Goal: Task Accomplishment & Management: Use online tool/utility

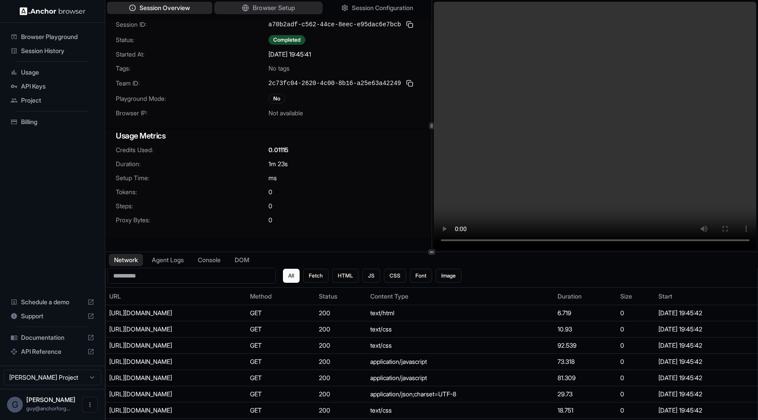
click at [250, 2] on button "Browser Setup" at bounding box center [268, 8] width 108 height 13
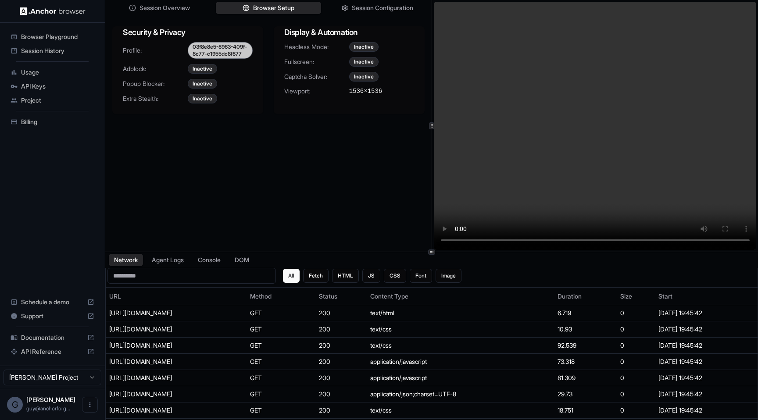
click at [221, 58] on div "03f8e8e5-8963-409f-8c77-c1955dc8f877" at bounding box center [220, 50] width 65 height 17
click at [293, 91] on span "Viewport:" at bounding box center [316, 91] width 65 height 9
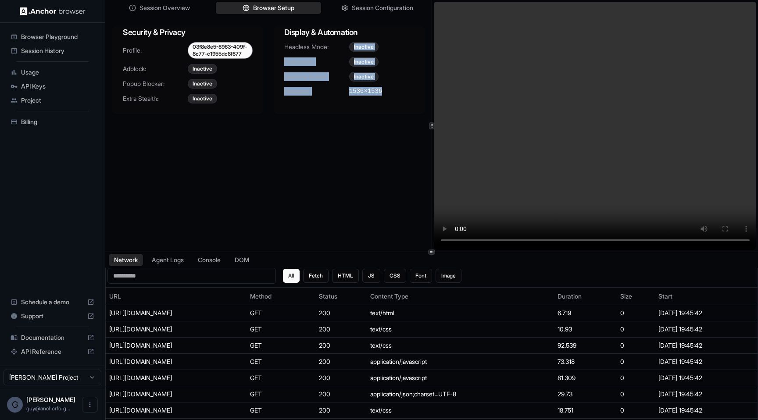
drag, startPoint x: 331, startPoint y: 46, endPoint x: 374, endPoint y: 117, distance: 82.4
click at [374, 114] on div "Display & Automation Headless Mode: Inactive Fullscreen: Inactive Captcha Solve…" at bounding box center [349, 70] width 151 height 88
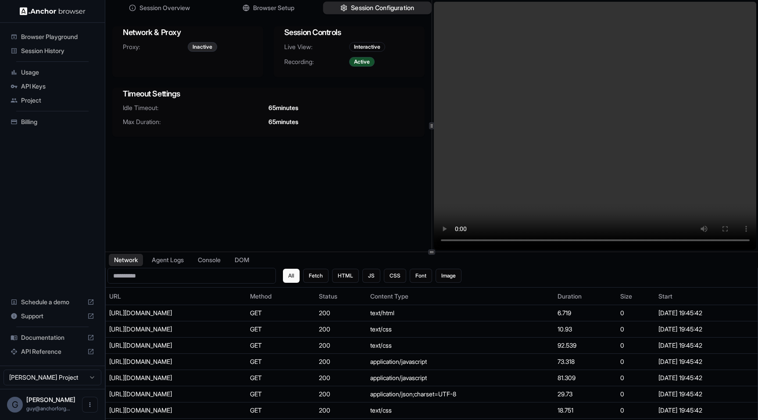
click at [377, 11] on span "Session Configuration" at bounding box center [382, 8] width 63 height 9
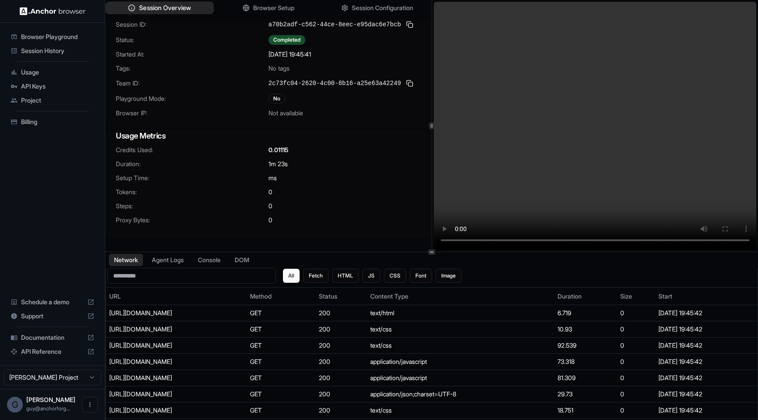
click at [194, 13] on button "Session Overview" at bounding box center [159, 8] width 108 height 13
click at [409, 21] on button at bounding box center [409, 24] width 11 height 11
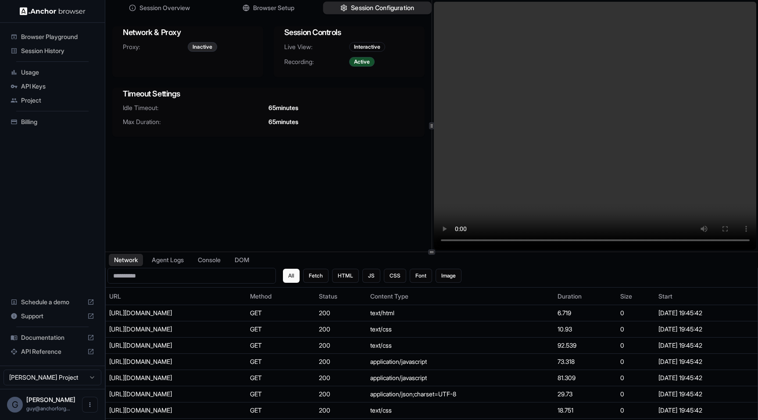
click at [364, 8] on span "Session Configuration" at bounding box center [382, 8] width 63 height 9
click at [187, 3] on button "Session Overview" at bounding box center [159, 8] width 108 height 13
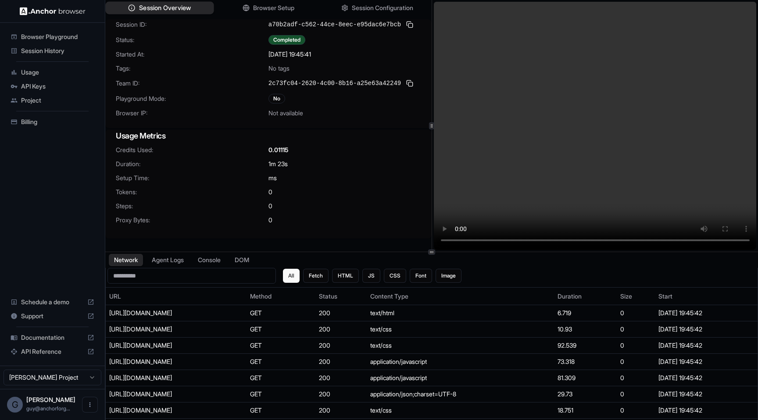
click at [192, 9] on button "Session Overview" at bounding box center [159, 8] width 108 height 13
click at [176, 266] on button "Agent Logs" at bounding box center [168, 260] width 44 height 13
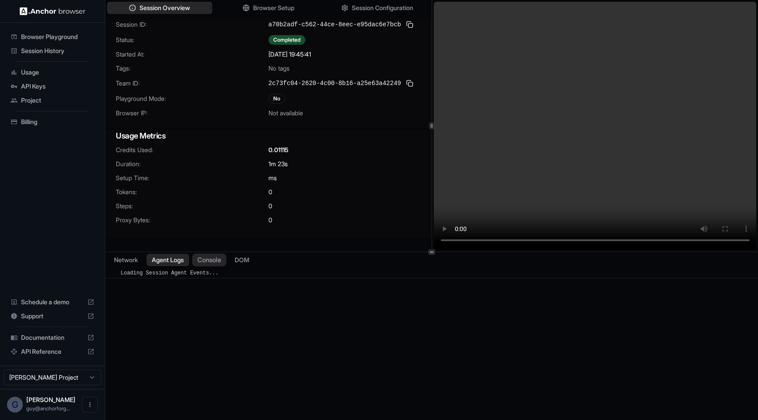
click at [207, 264] on button "Console" at bounding box center [209, 260] width 34 height 13
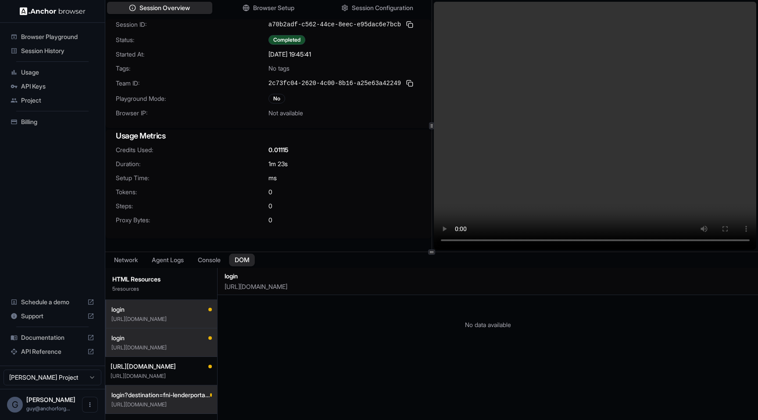
click at [252, 262] on button "DOM" at bounding box center [242, 260] width 26 height 13
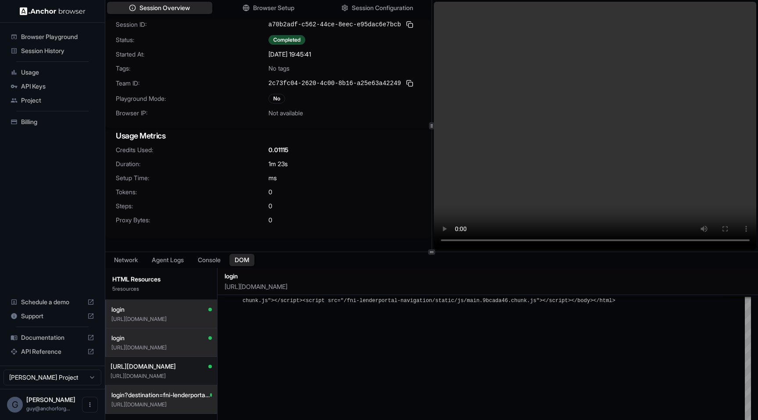
scroll to position [7, 0]
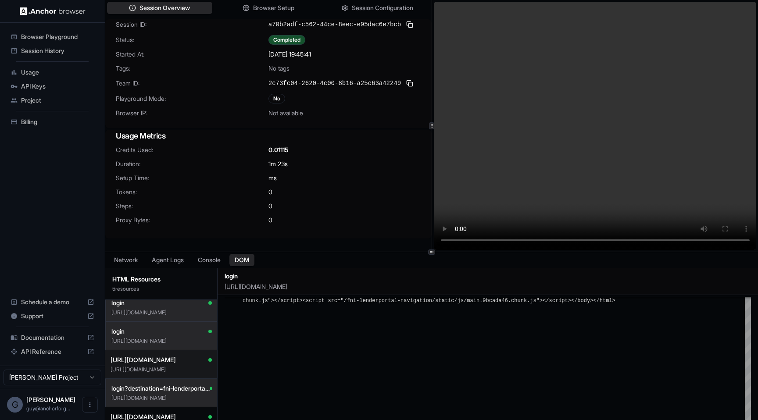
click at [176, 361] on span "https://tstcav.fni-stl.com/fni-lenderportal-search/" at bounding box center [142, 360] width 65 height 9
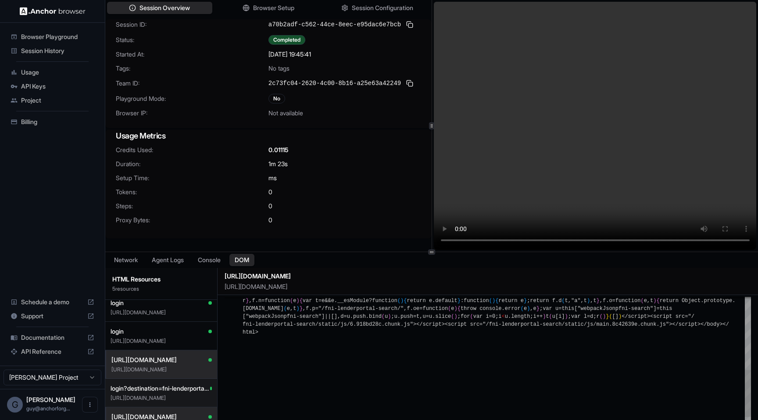
click at [175, 384] on span "login?destination=fni-lenderportal-search%2FDATA%2FSEARCH" at bounding box center [160, 388] width 100 height 9
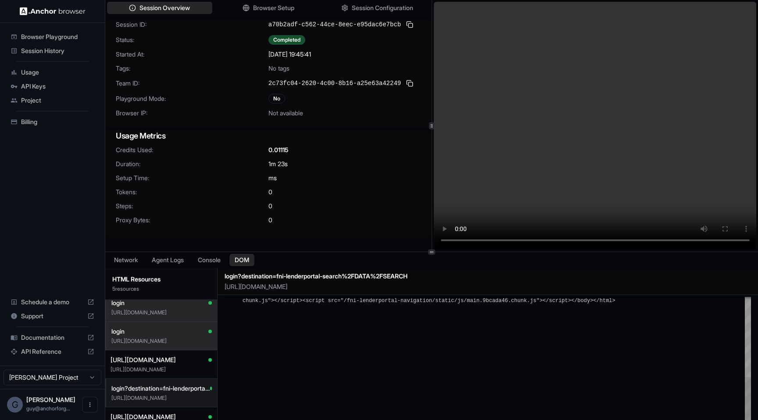
click at [175, 399] on p "https://tstcav.fni-stl.com/fni-lenderportal-navigation/login?destination=fni-le…" at bounding box center [161, 398] width 100 height 7
click at [175, 409] on button "https://tstcav.fni-stl.com/fni-lenderportal-search/ https://tstcav.fni-stl.com/…" at bounding box center [161, 421] width 112 height 29
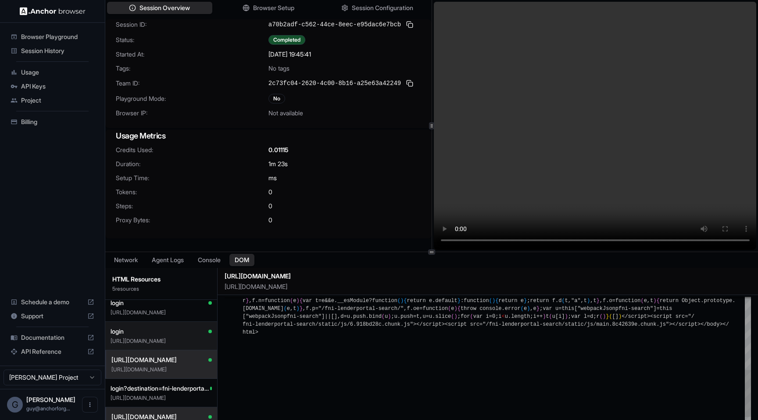
click at [173, 342] on p "https://tstcav.fni-stl.com/fni-lenderportal-navigation/login" at bounding box center [160, 341] width 101 height 7
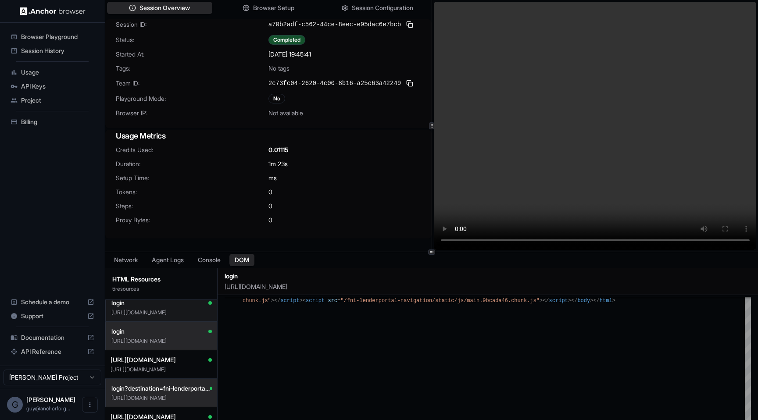
click at [174, 320] on button "login https://tstcav.fni-stl.com/fni-lenderportal-navigation/login" at bounding box center [161, 307] width 112 height 29
click at [169, 300] on div "login" at bounding box center [161, 303] width 100 height 9
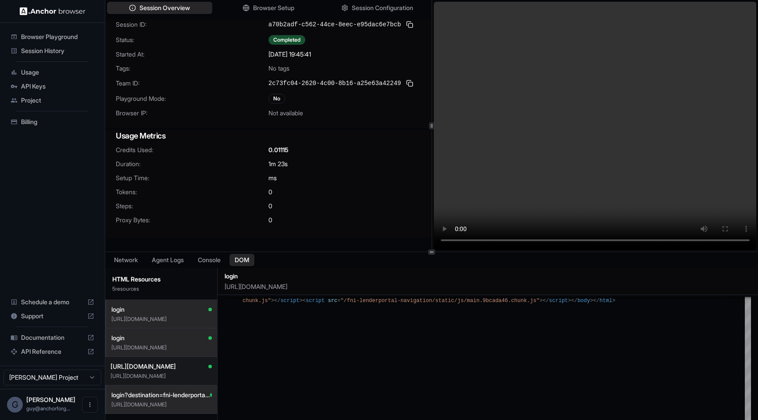
click at [162, 359] on button "https://tstcav.fni-stl.com/fni-lenderportal-search/ https://tstcav.fni-stl.com/…" at bounding box center [161, 371] width 112 height 29
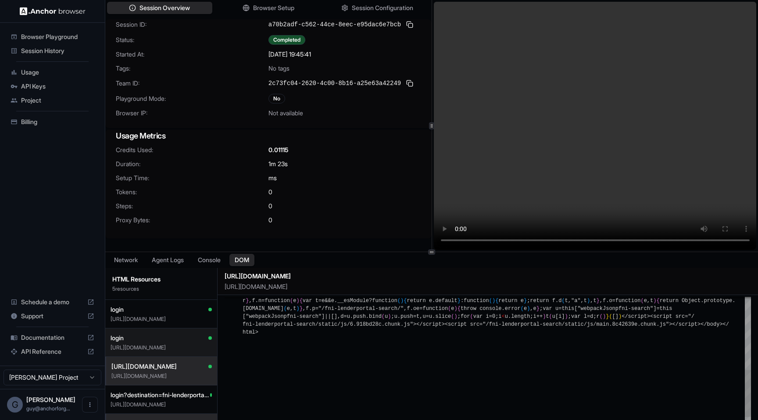
click at [165, 339] on div "login" at bounding box center [160, 338] width 101 height 9
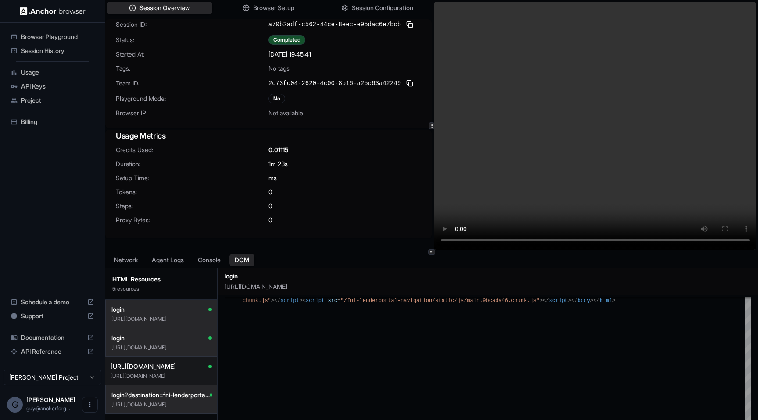
click at [181, 375] on p "https://tstcav.fni-stl.com/fni-lenderportal-search/" at bounding box center [160, 376] width 101 height 7
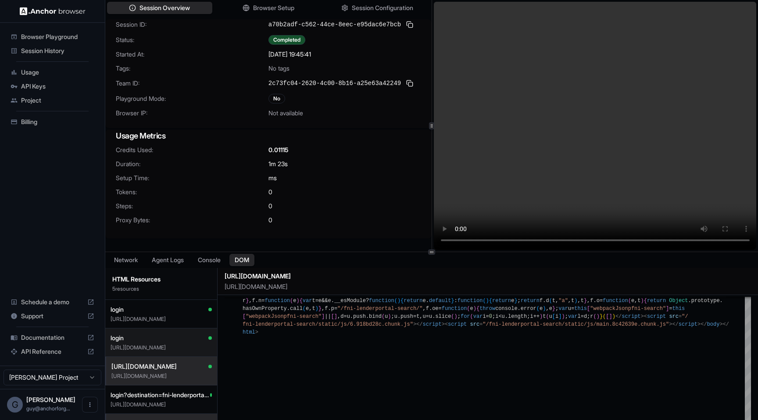
click at [185, 346] on p "https://tstcav.fni-stl.com/fni-lenderportal-navigation/login" at bounding box center [160, 347] width 101 height 7
type textarea "**********"
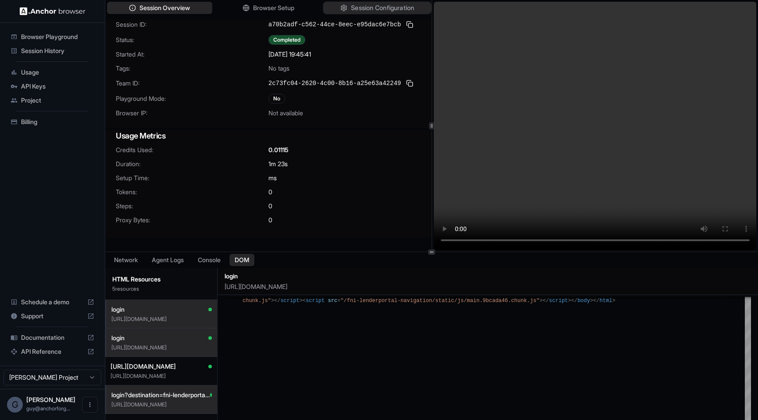
click at [367, 13] on button "Session Configuration" at bounding box center [377, 8] width 108 height 13
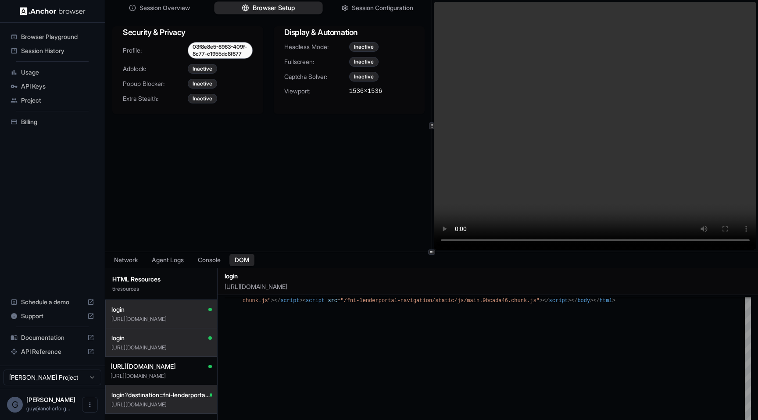
click at [285, 4] on span "Browser Setup" at bounding box center [274, 8] width 43 height 9
click at [216, 51] on div "03f8e8e5-8963-409f-8c77-c1955dc8f877" at bounding box center [220, 50] width 65 height 17
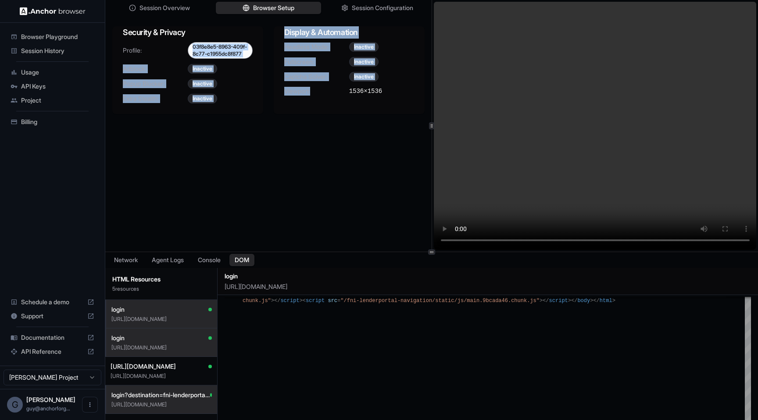
drag, startPoint x: 316, startPoint y: 146, endPoint x: 252, endPoint y: 43, distance: 122.3
click at [252, 43] on div "Session Overview Browser Setup Session Configuration Security & Privacy Profile…" at bounding box center [268, 126] width 326 height 252
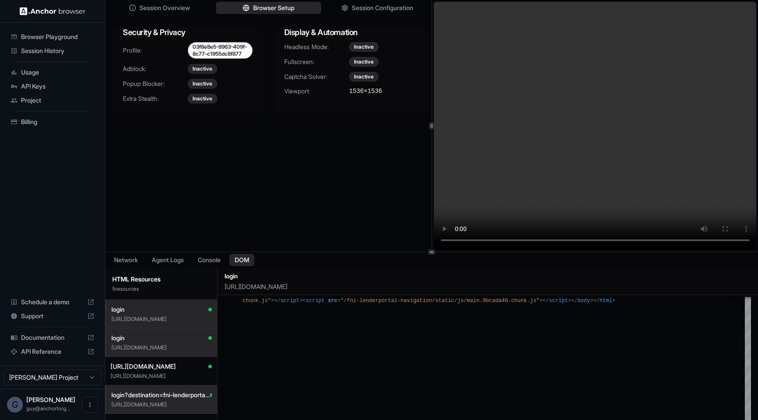
click at [288, 110] on div "Display & Automation Headless Mode: Inactive Fullscreen: Inactive Captcha Solve…" at bounding box center [349, 70] width 151 height 88
click at [396, 101] on div "Headless Mode: Inactive Fullscreen: Inactive Captcha Solver: Inactive Viewport:…" at bounding box center [349, 74] width 151 height 64
click at [36, 29] on ul "Browser Playground Session History Usage API Keys Project Billing" at bounding box center [53, 79] width 98 height 106
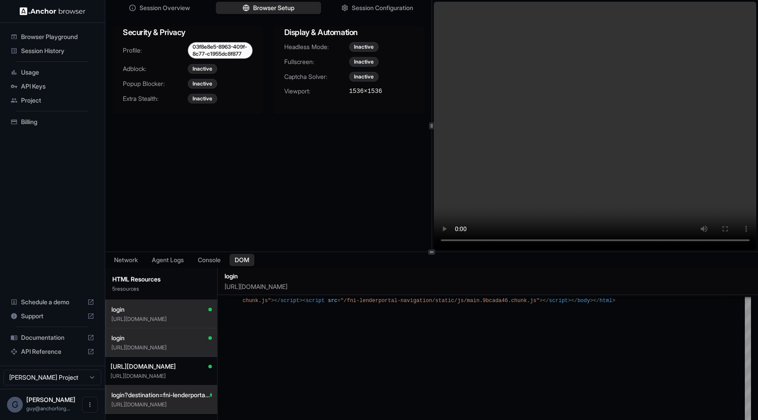
click at [38, 39] on span "Browser Playground" at bounding box center [57, 36] width 73 height 9
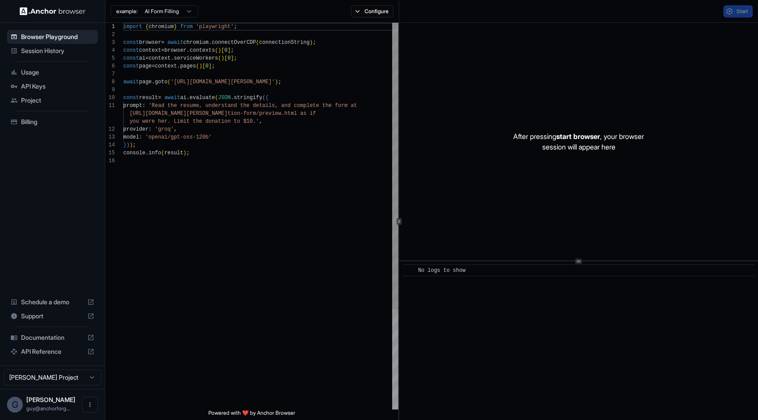
scroll to position [79, 0]
click at [741, 14] on button "Start" at bounding box center [737, 11] width 29 height 12
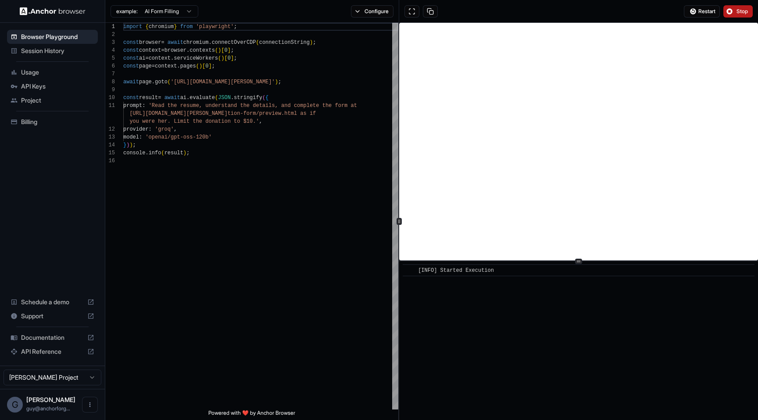
click at [744, 13] on span "Stop" at bounding box center [742, 11] width 12 height 7
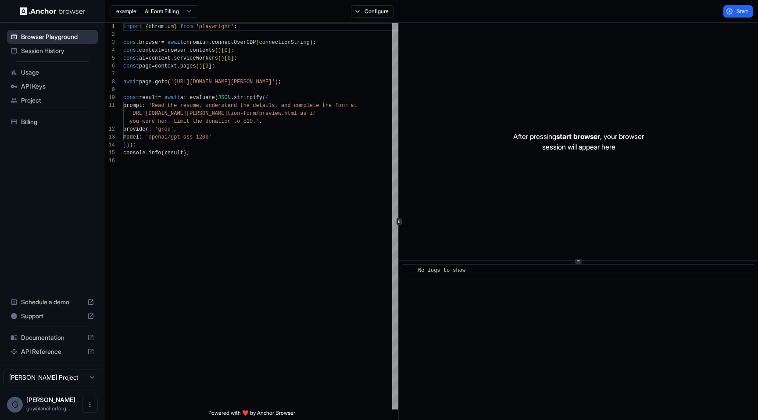
click at [37, 52] on span "Session History" at bounding box center [57, 50] width 73 height 9
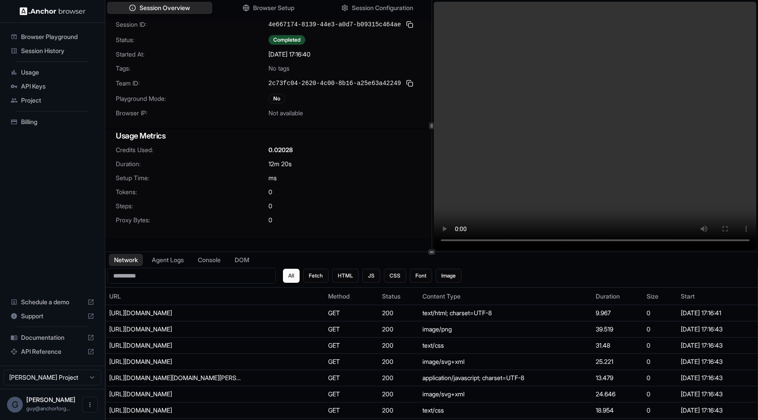
click at [397, 0] on div "Session Overview Browser Setup Session Configuration" at bounding box center [268, 8] width 326 height 16
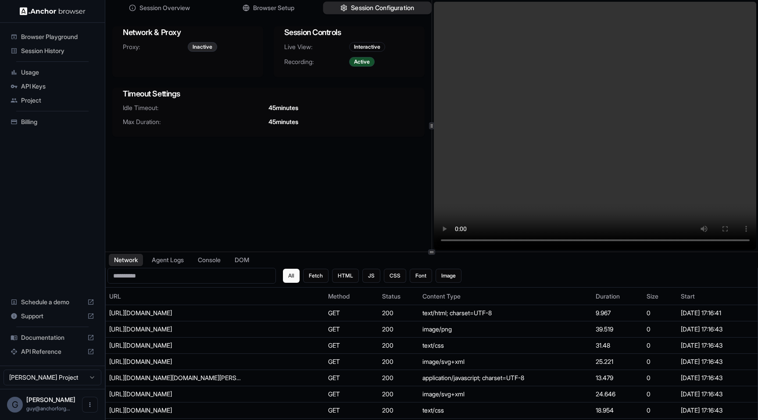
click at [386, 7] on span "Session Configuration" at bounding box center [382, 8] width 63 height 9
click at [298, 8] on button "Browser Setup" at bounding box center [268, 8] width 108 height 13
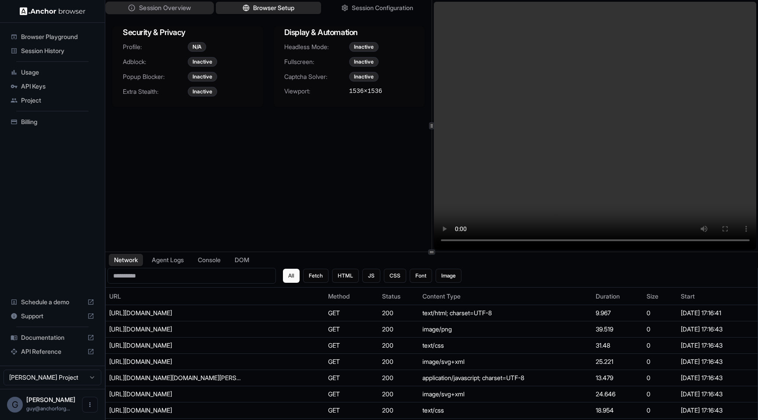
click at [191, 8] on span "Session Overview" at bounding box center [165, 8] width 52 height 9
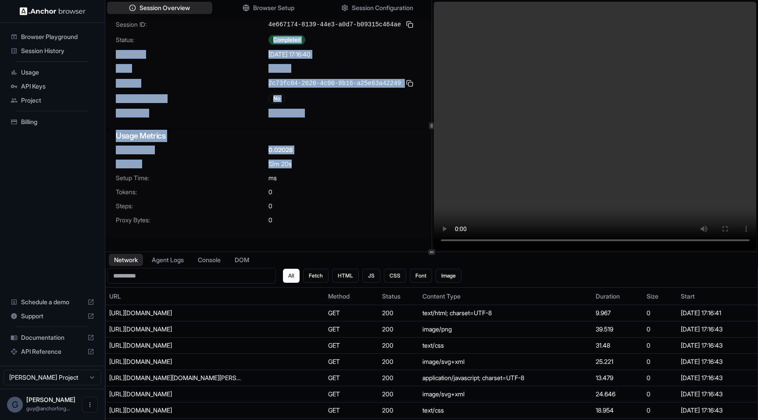
drag, startPoint x: 193, startPoint y: 42, endPoint x: 314, endPoint y: 176, distance: 180.4
click at [314, 175] on div "Session ID: 4e667174-8139-44e3-a0d7-b09315c464ae Status: Completed Started At: …" at bounding box center [268, 128] width 326 height 219
click at [404, 144] on div "Usage Metrics" at bounding box center [268, 138] width 326 height 16
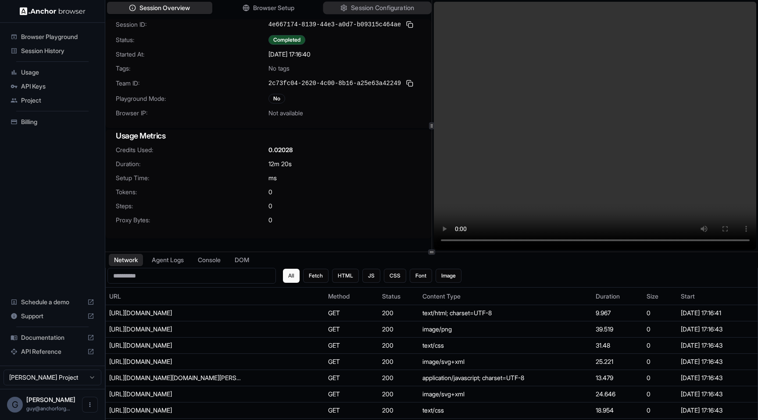
click at [394, 4] on span "Session Configuration" at bounding box center [382, 8] width 63 height 9
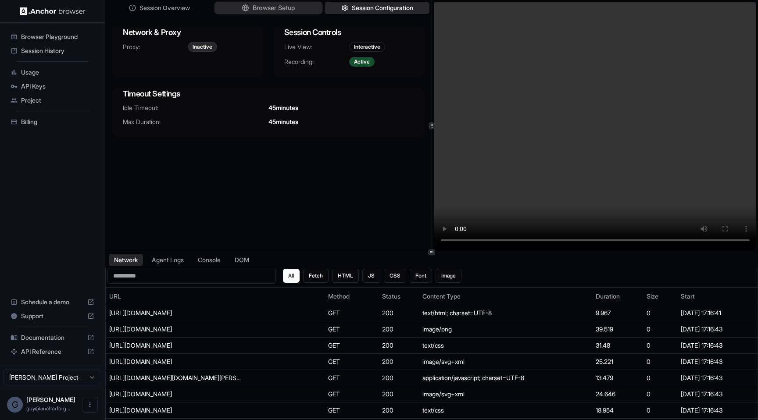
click at [294, 6] on span "Browser Setup" at bounding box center [274, 8] width 43 height 9
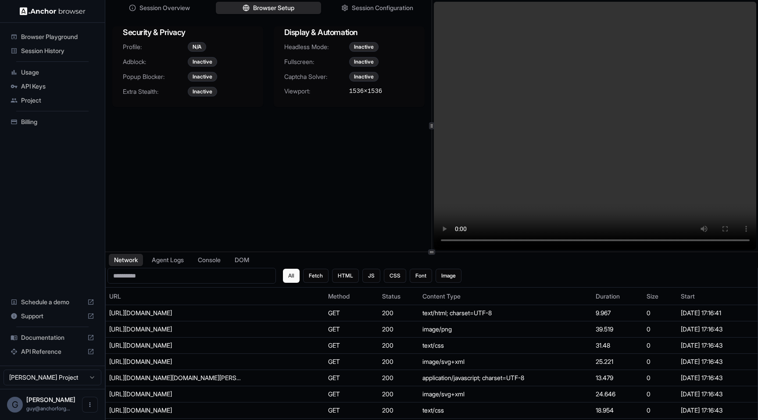
click at [350, 92] on span "1536 × 1536" at bounding box center [365, 91] width 33 height 9
drag, startPoint x: 350, startPoint y: 92, endPoint x: 389, endPoint y: 94, distance: 39.1
click at [382, 94] on span "1536 × 1536" at bounding box center [365, 91] width 33 height 9
copy div "1536 × 1536"
click at [39, 50] on span "Session History" at bounding box center [57, 50] width 73 height 9
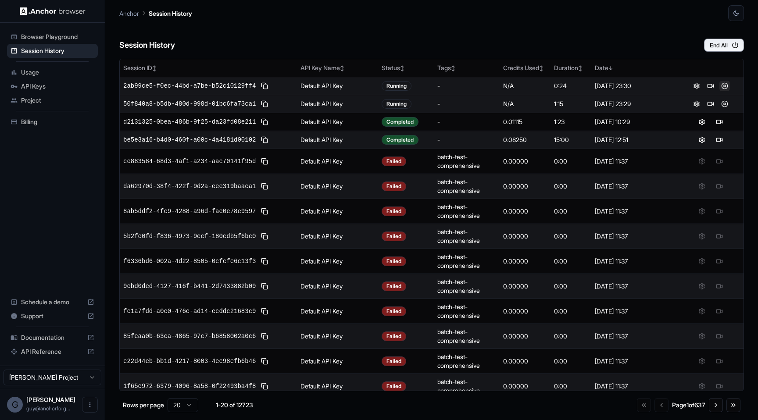
click at [725, 82] on button at bounding box center [724, 86] width 11 height 11
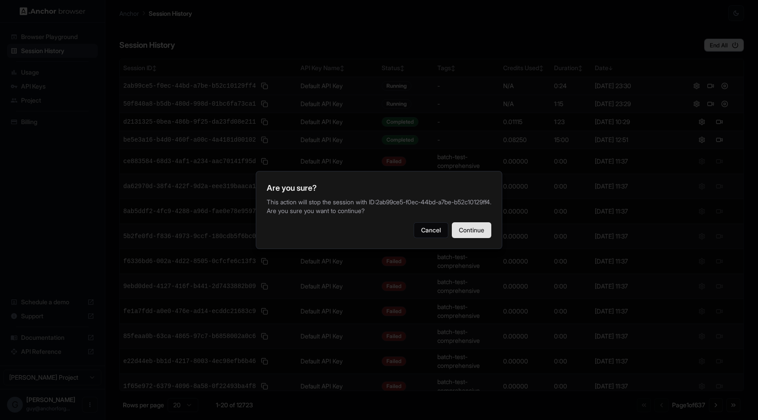
click at [477, 224] on button "Continue" at bounding box center [471, 230] width 39 height 16
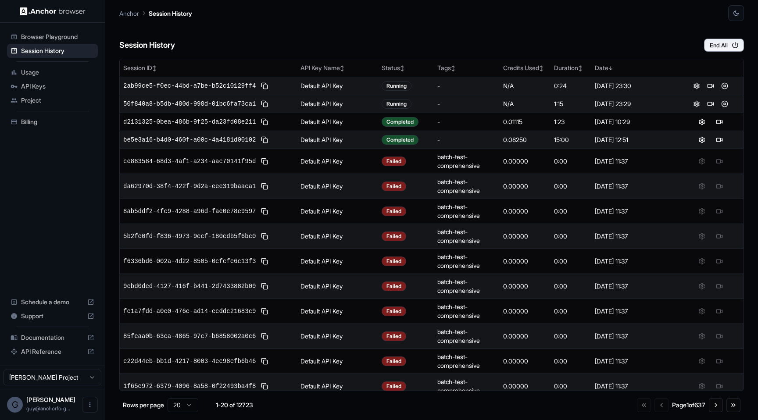
click at [229, 85] on span "2ab99ce5-f0ec-44bd-a7be-b52c10129ff4" at bounding box center [189, 86] width 132 height 9
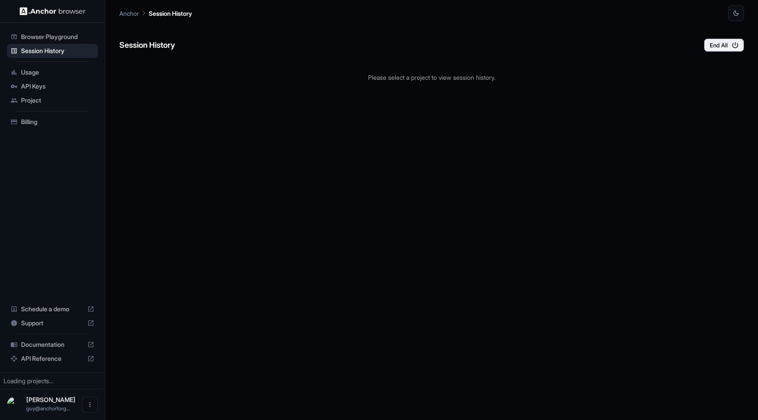
click at [228, 85] on div "Please select a project to view session history." at bounding box center [431, 77] width 624 height 37
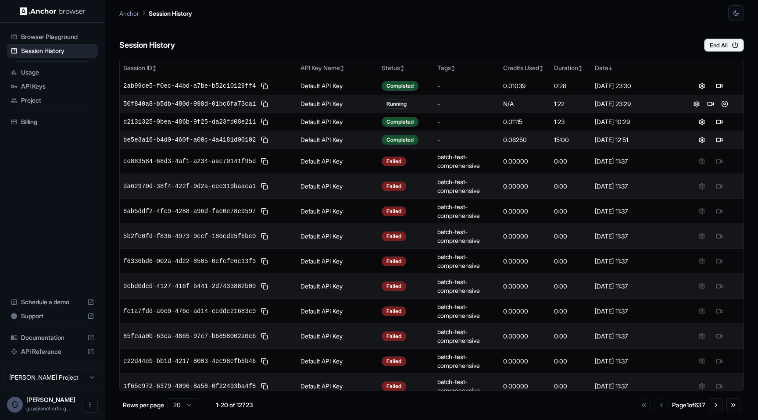
click at [228, 85] on span "2ab99ce5-f0ec-44bd-a7be-b52c10129ff4" at bounding box center [189, 86] width 132 height 9
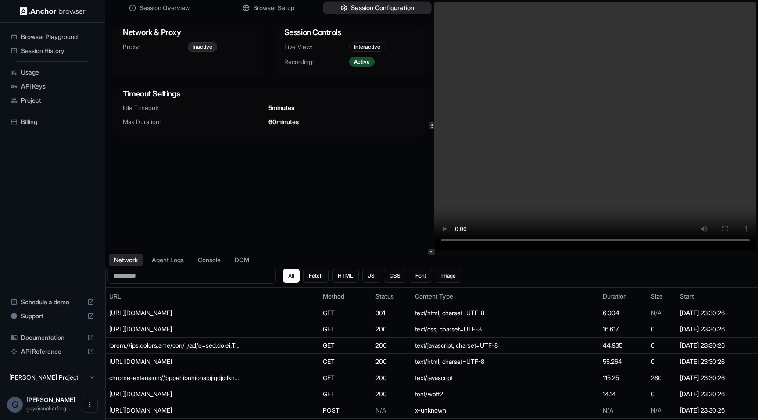
click at [359, 8] on span "Session Configuration" at bounding box center [382, 8] width 63 height 9
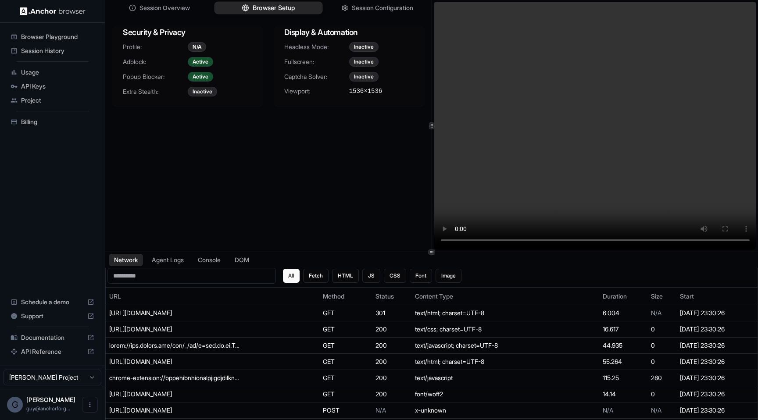
click at [301, 2] on button "Browser Setup" at bounding box center [268, 8] width 108 height 13
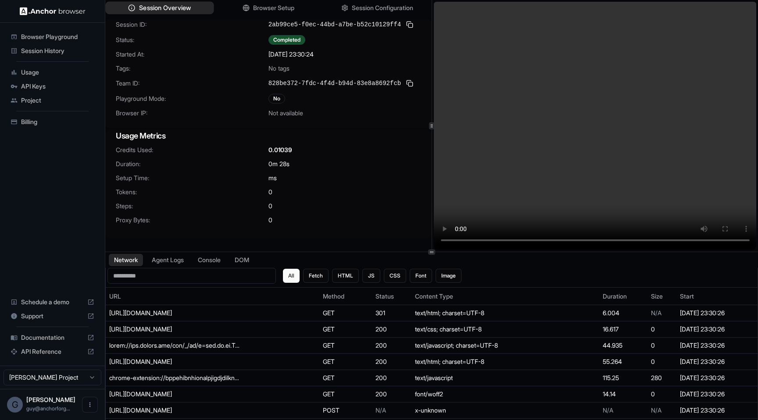
click at [183, 3] on button "Session Overview" at bounding box center [159, 8] width 108 height 13
click at [331, 8] on button "Session Configuration" at bounding box center [377, 8] width 108 height 13
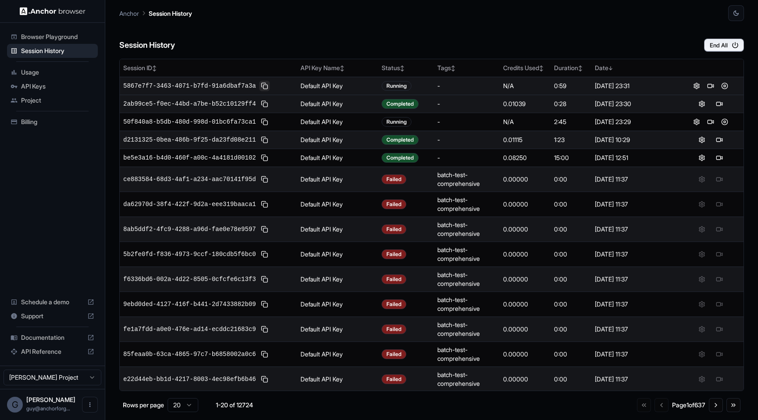
click at [264, 85] on button at bounding box center [264, 86] width 11 height 11
click at [727, 91] on button at bounding box center [724, 86] width 11 height 11
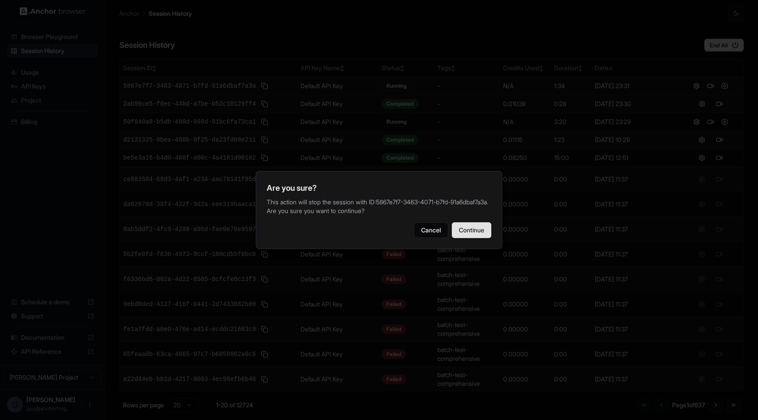
click at [484, 228] on button "Continue" at bounding box center [471, 230] width 39 height 16
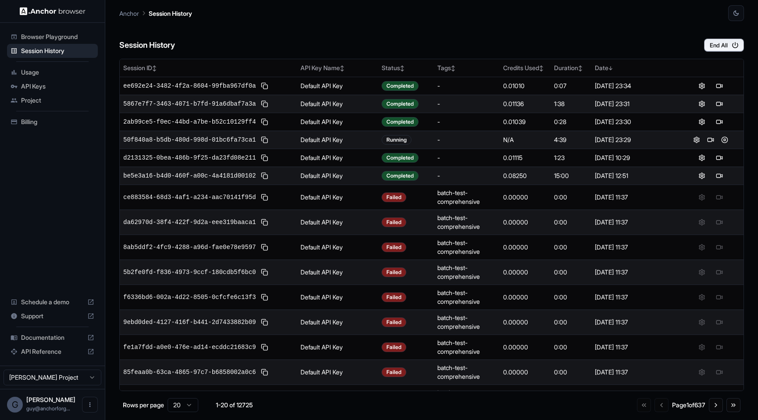
click at [721, 85] on button at bounding box center [719, 86] width 11 height 11
click at [720, 89] on button at bounding box center [719, 86] width 11 height 11
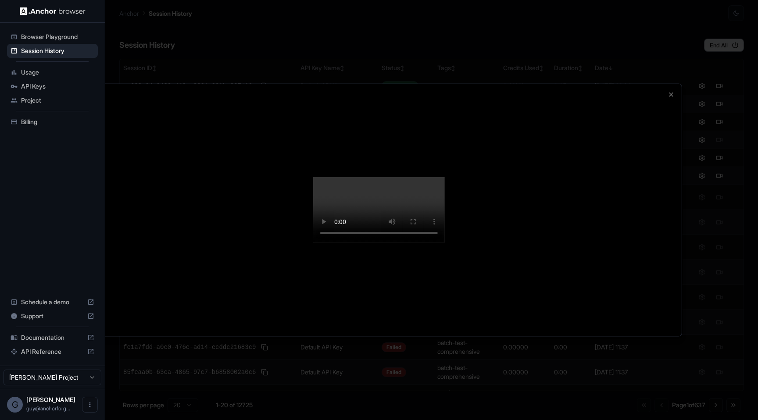
click at [719, 89] on div at bounding box center [379, 210] width 758 height 420
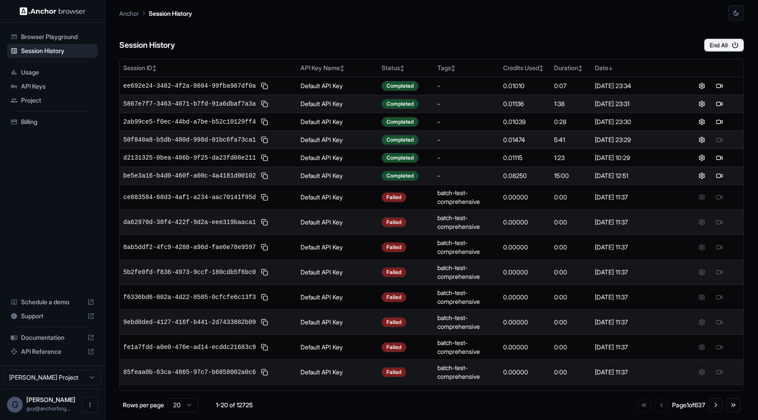
click at [718, 109] on td at bounding box center [710, 104] width 66 height 18
click at [720, 106] on button at bounding box center [719, 104] width 11 height 11
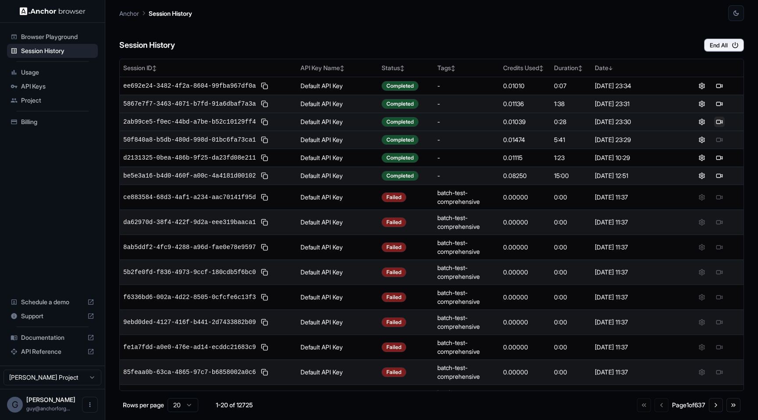
click at [719, 125] on button at bounding box center [719, 122] width 11 height 11
click at [720, 167] on td at bounding box center [710, 176] width 66 height 18
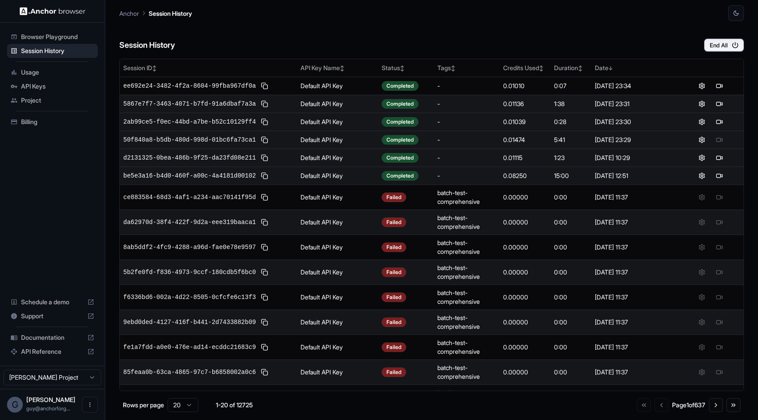
click at [720, 163] on td at bounding box center [710, 158] width 66 height 18
click at [720, 156] on button at bounding box center [719, 158] width 11 height 11
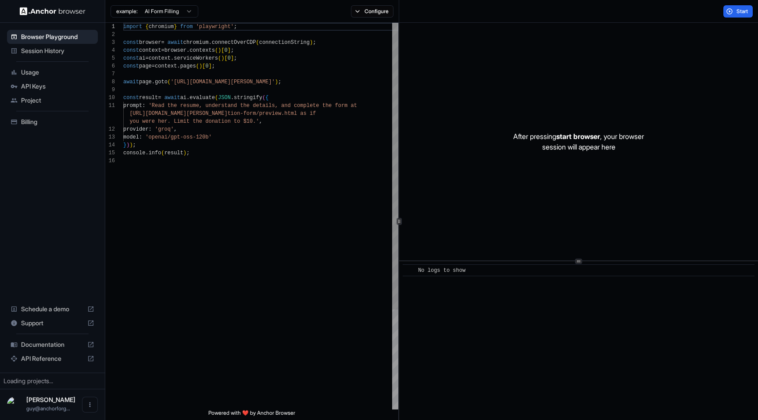
scroll to position [79, 0]
type textarea "**********"
click at [286, 137] on div "import { chromium } from 'playwright' ; const browser = await chromium . connec…" at bounding box center [260, 283] width 275 height 521
click at [738, 17] on button "Start" at bounding box center [737, 11] width 29 height 12
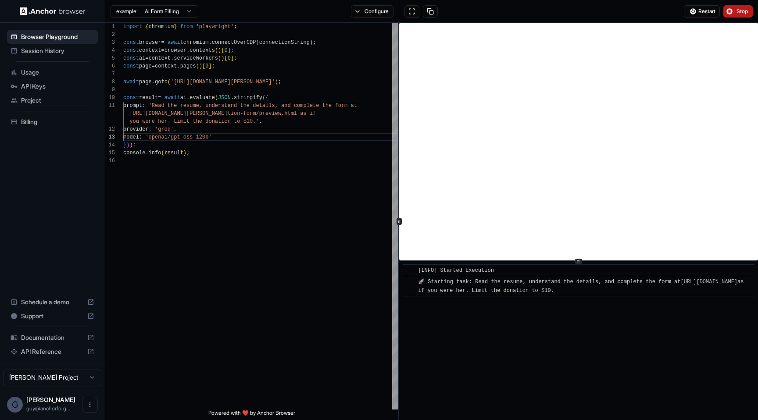
click at [733, 11] on button "Stop" at bounding box center [737, 11] width 29 height 12
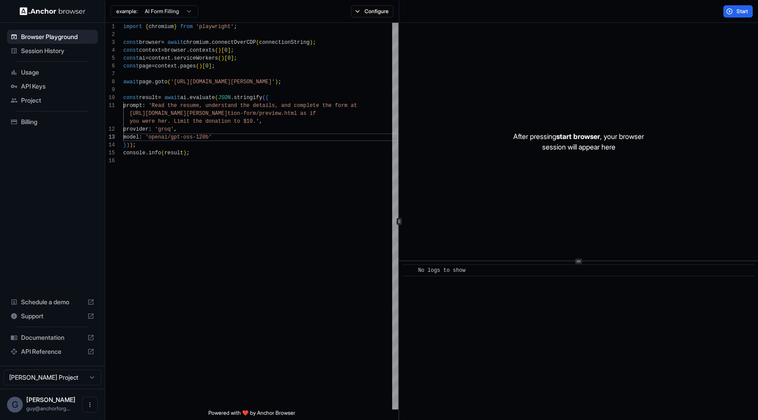
click at [53, 64] on ul "Browser Playground Session History Usage API Keys Project Billing" at bounding box center [53, 79] width 98 height 106
click at [54, 48] on span "Session History" at bounding box center [57, 50] width 73 height 9
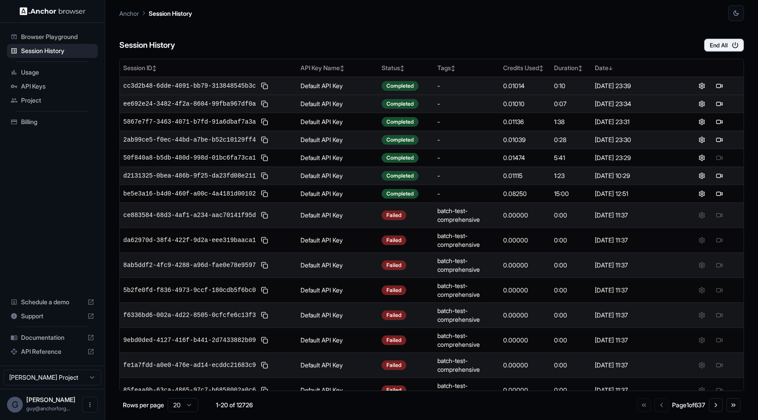
click at [716, 80] on td at bounding box center [710, 86] width 66 height 18
click at [719, 89] on button at bounding box center [719, 86] width 11 height 11
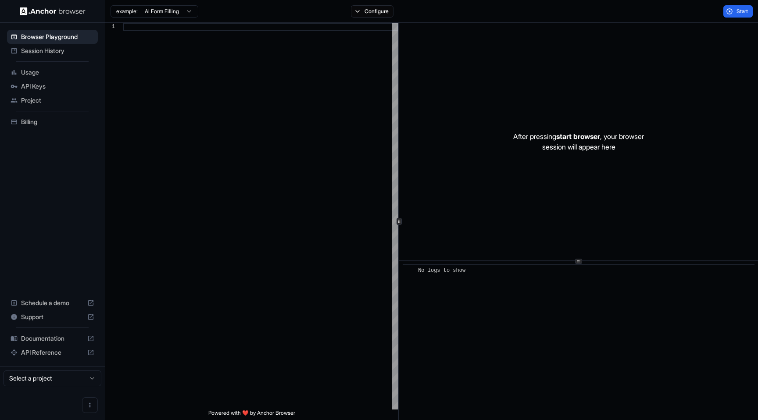
scroll to position [79, 0]
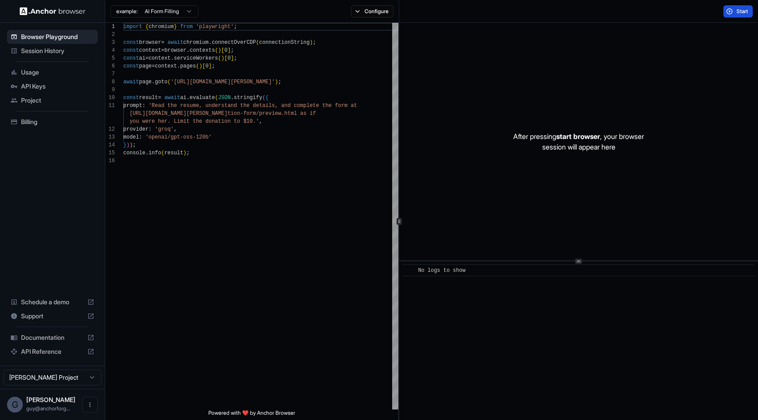
click at [734, 9] on button "Start" at bounding box center [737, 11] width 29 height 12
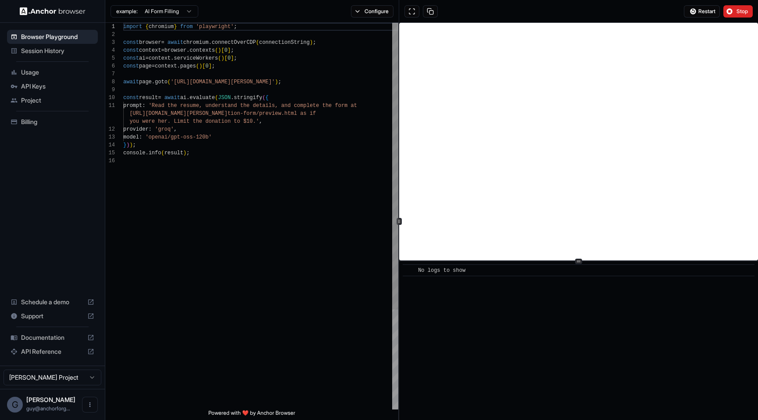
type textarea "**********"
click at [250, 192] on div "import { chromium } from 'playwright' ; const browser = await chromium . connec…" at bounding box center [260, 283] width 275 height 521
click at [434, 12] on button at bounding box center [430, 11] width 15 height 12
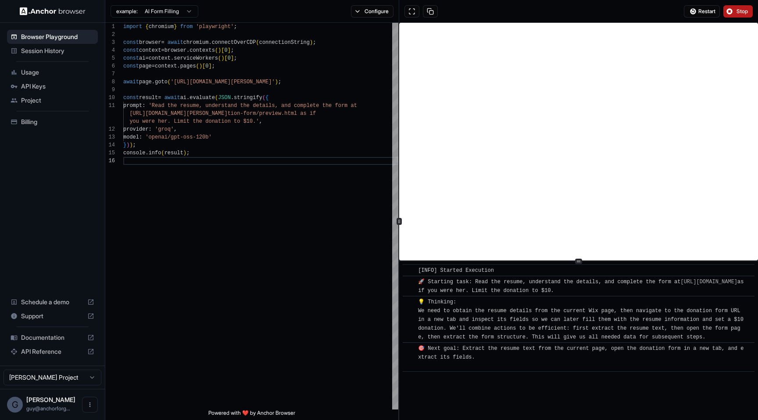
click at [733, 12] on button "Stop" at bounding box center [737, 11] width 29 height 12
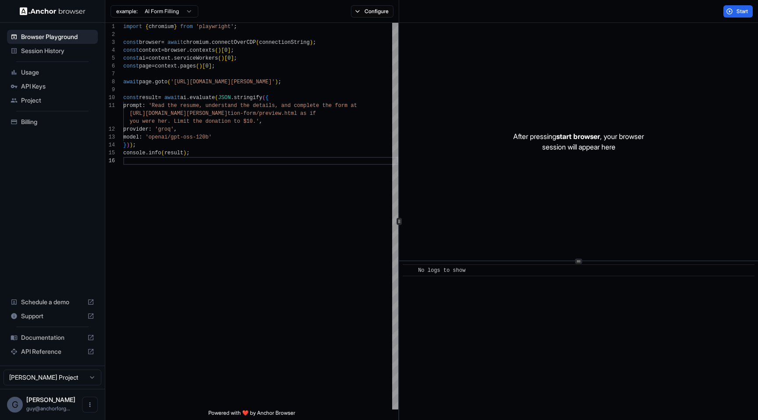
click at [88, 55] on div "Session History" at bounding box center [52, 51] width 91 height 14
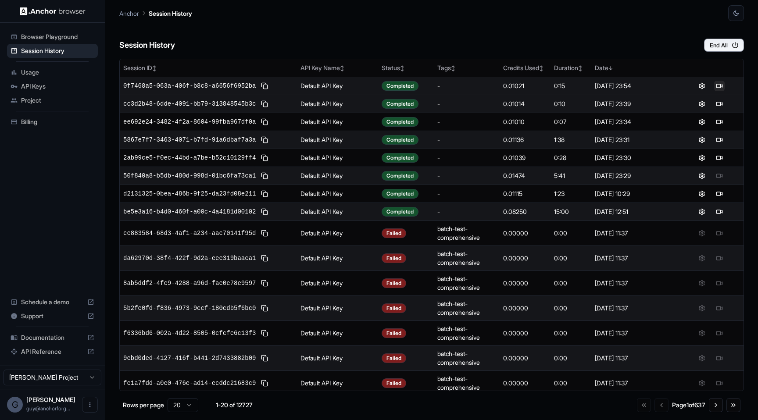
click at [719, 87] on button at bounding box center [719, 86] width 11 height 11
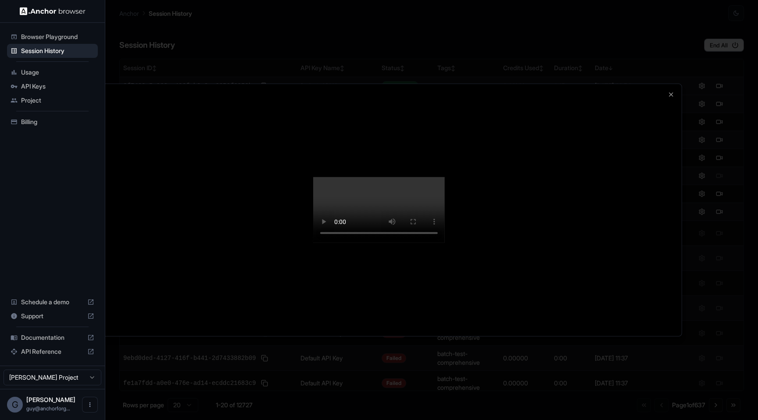
click at [544, 69] on div at bounding box center [379, 210] width 758 height 420
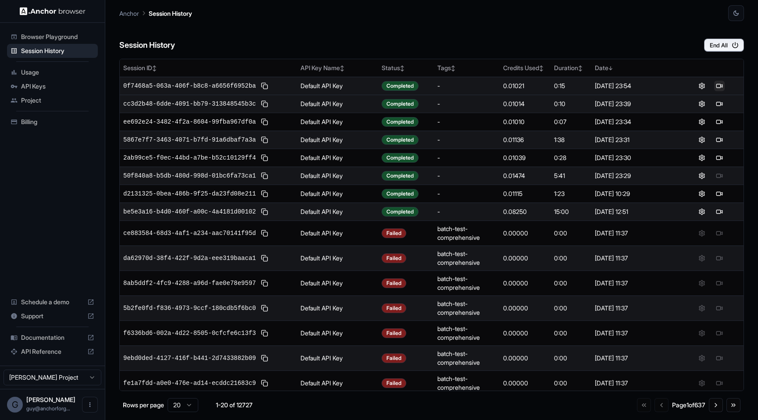
click at [717, 84] on button at bounding box center [719, 86] width 11 height 11
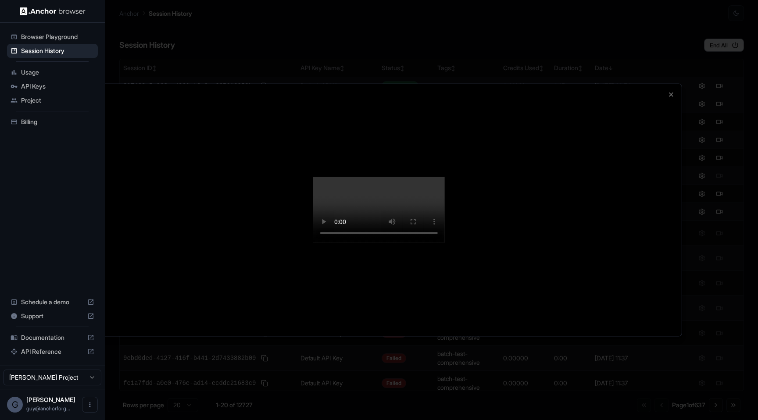
click at [513, 57] on div at bounding box center [379, 210] width 758 height 420
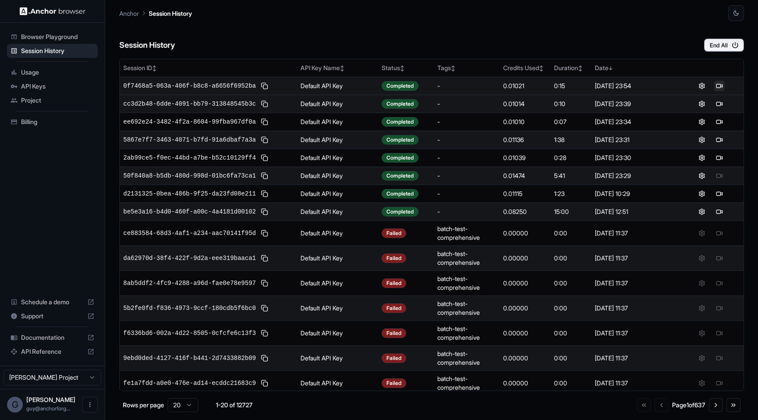
click at [716, 90] on button at bounding box center [719, 86] width 11 height 11
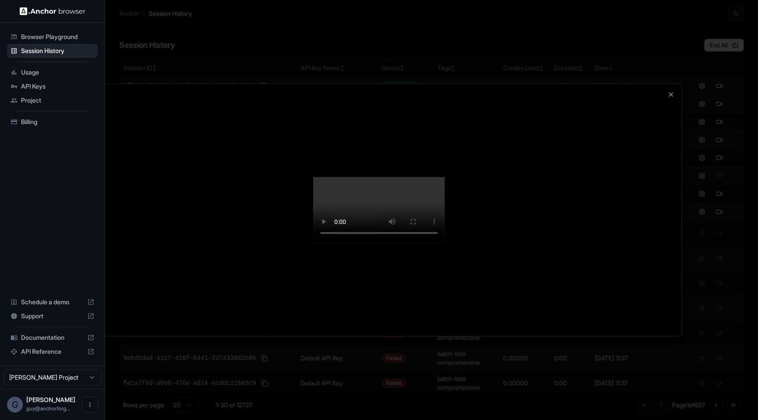
click at [680, 47] on div at bounding box center [379, 210] width 758 height 420
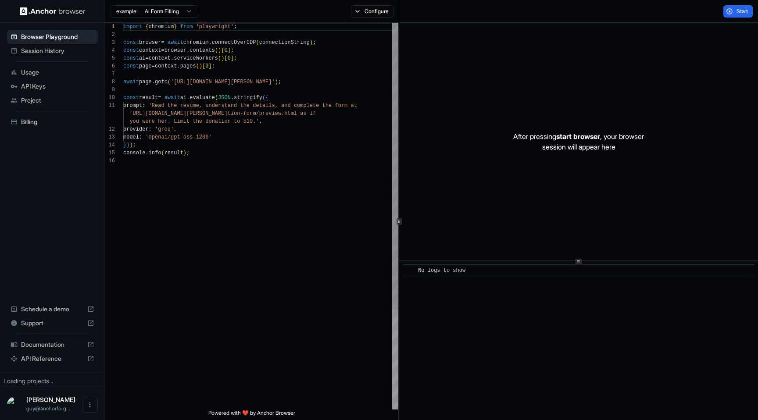
scroll to position [79, 0]
click at [57, 48] on span "Session History" at bounding box center [57, 50] width 73 height 9
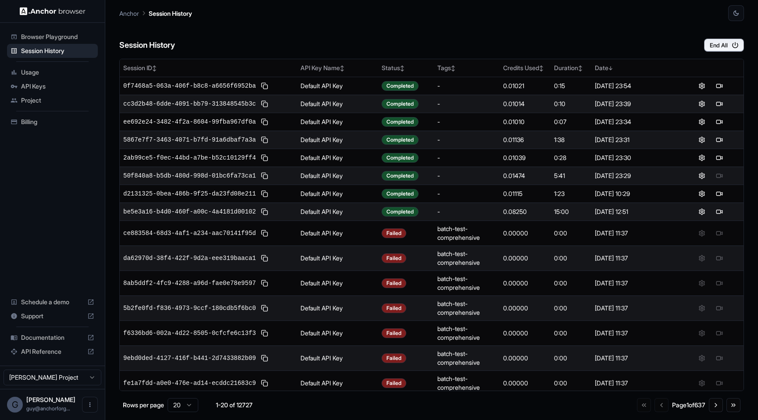
click at [64, 34] on span "Browser Playground" at bounding box center [57, 36] width 73 height 9
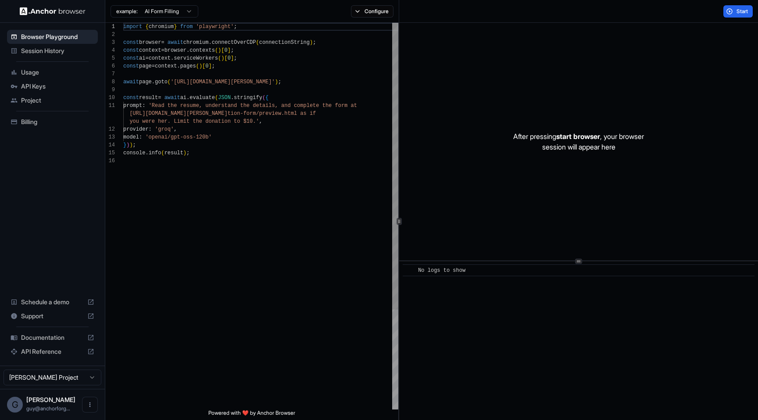
scroll to position [79, 0]
click at [729, 21] on div "Start" at bounding box center [578, 11] width 359 height 23
click at [730, 19] on div "Start" at bounding box center [578, 11] width 359 height 23
click at [734, 17] on button "Start" at bounding box center [737, 11] width 29 height 12
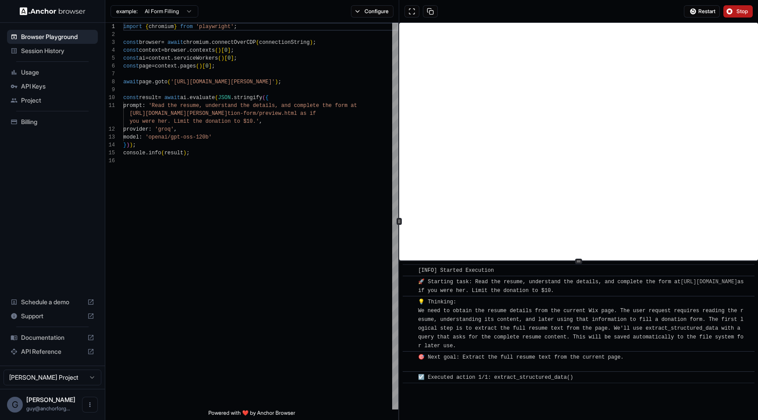
click at [736, 16] on button "Stop" at bounding box center [737, 11] width 29 height 12
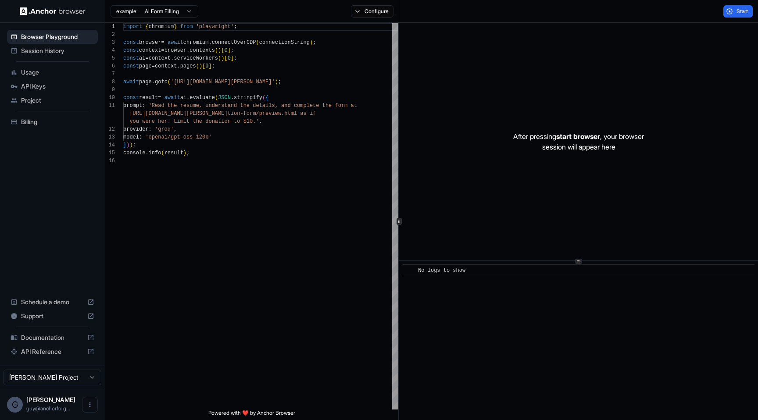
click at [44, 47] on span "Session History" at bounding box center [57, 50] width 73 height 9
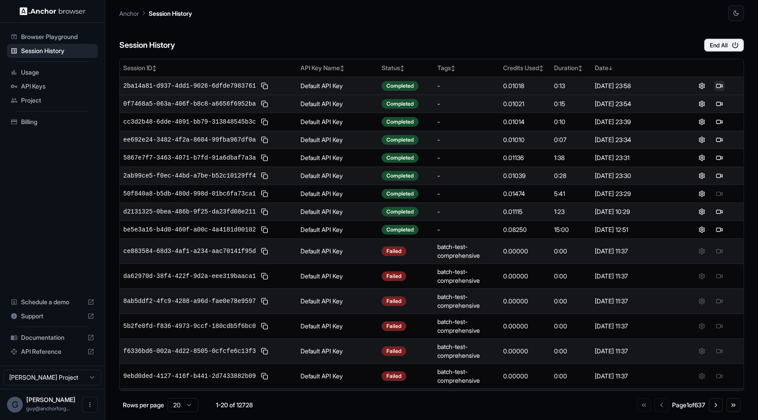
click at [720, 83] on button at bounding box center [719, 86] width 11 height 11
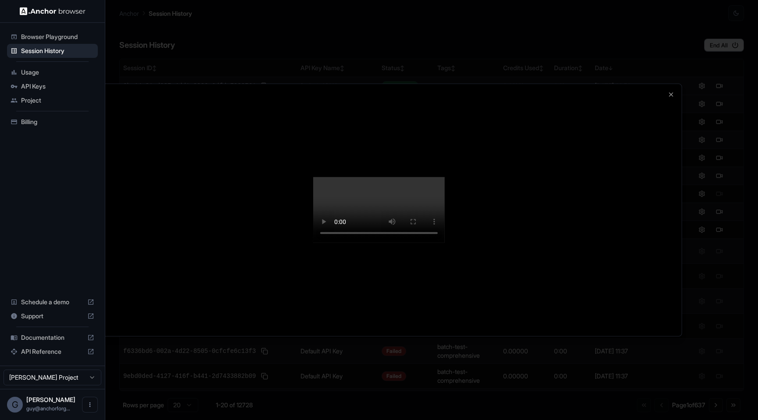
click at [560, 26] on div at bounding box center [379, 210] width 758 height 420
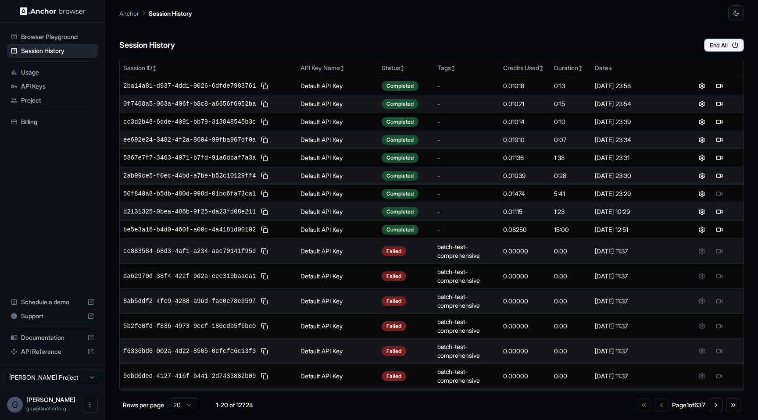
click at [50, 36] on span "Browser Playground" at bounding box center [57, 36] width 73 height 9
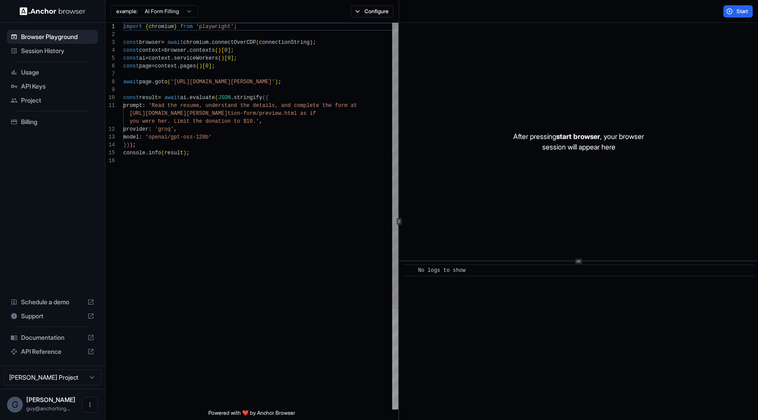
type textarea "**********"
click at [258, 119] on div "import { chromium } from 'playwright' ; const browser = await chromium . connec…" at bounding box center [260, 283] width 275 height 521
click at [269, 165] on div "import { chromium } from 'playwright' ; const browser = await chromium . connec…" at bounding box center [260, 283] width 275 height 521
